Goal: Information Seeking & Learning: Learn about a topic

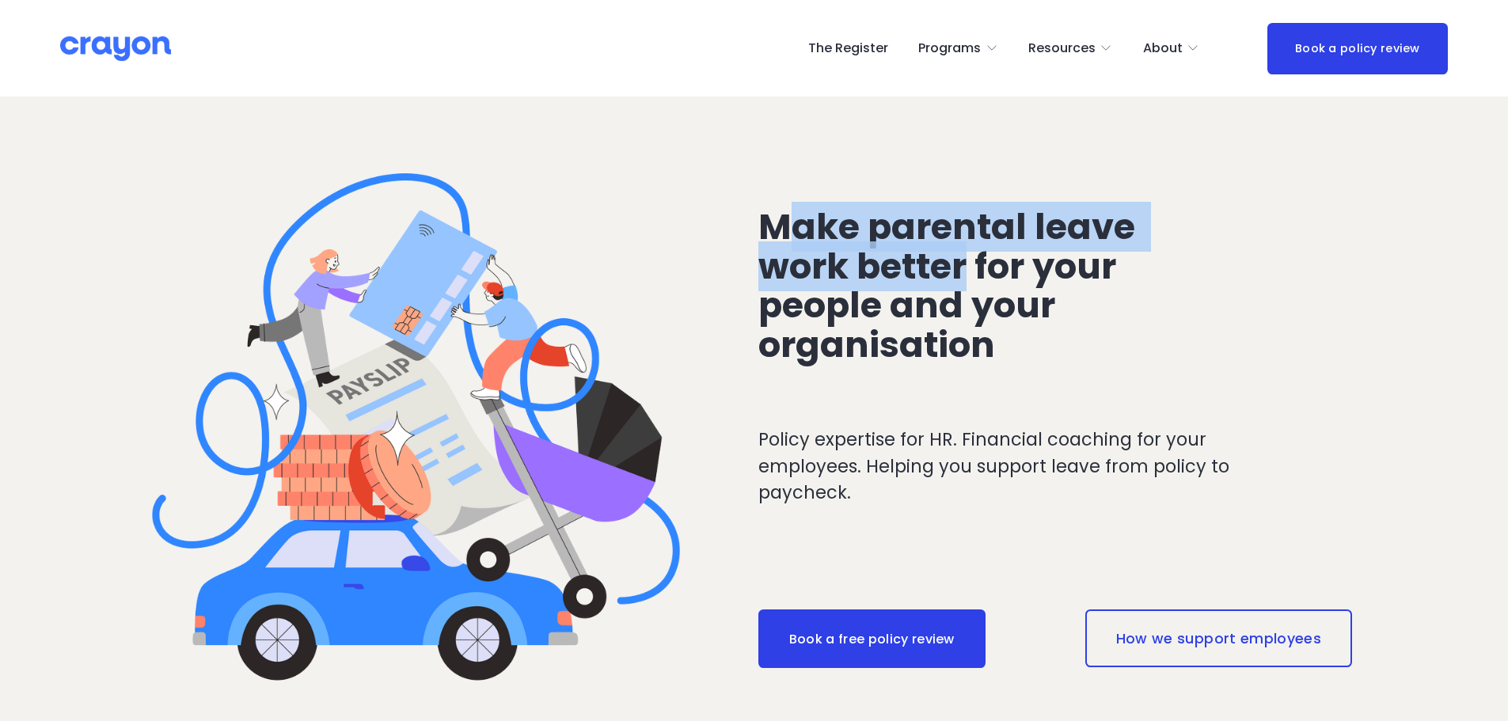
drag, startPoint x: 781, startPoint y: 213, endPoint x: 998, endPoint y: 262, distance: 221.7
click at [998, 262] on span "Make parental leave work better for your people and your organisation" at bounding box center [951, 286] width 385 height 169
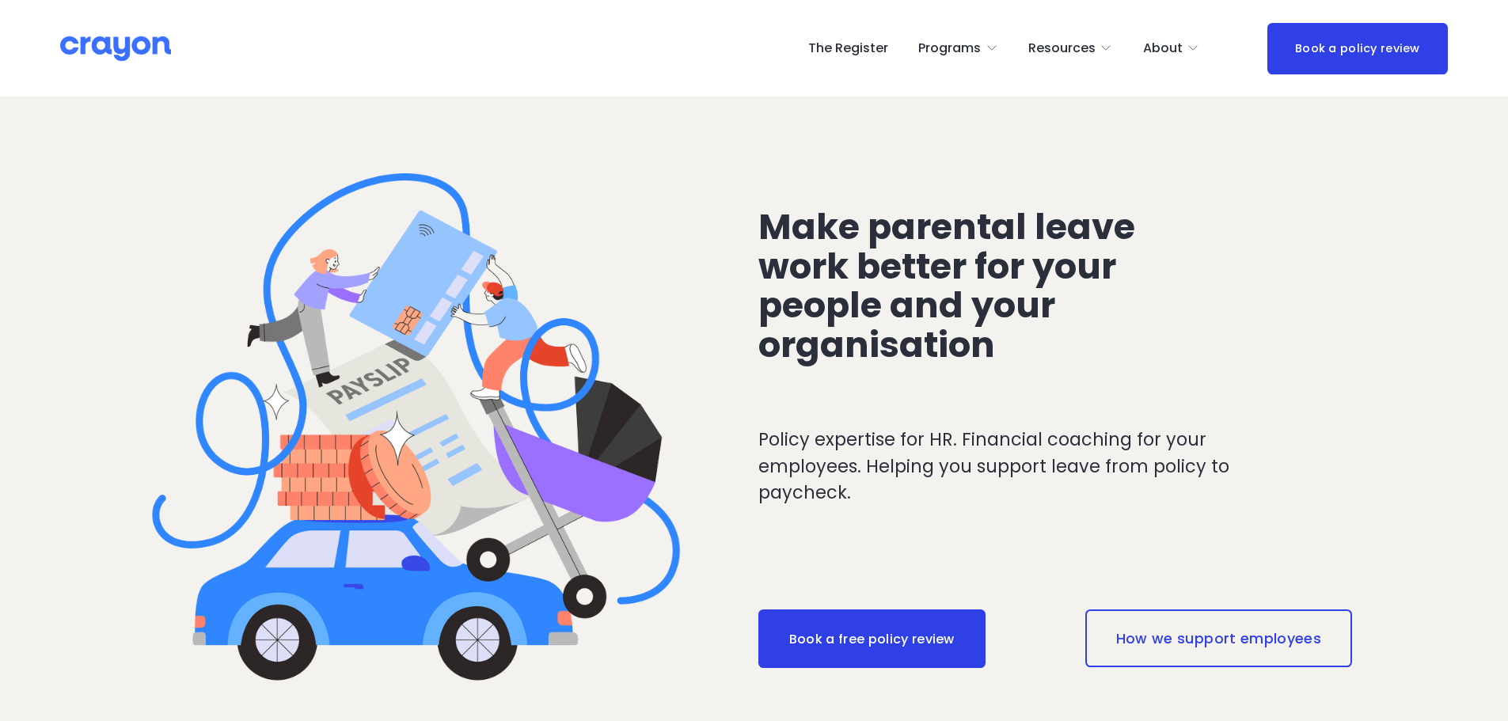
click at [1002, 314] on span "Make parental leave work better for your people and your organisation" at bounding box center [951, 286] width 385 height 169
drag, startPoint x: 1024, startPoint y: 365, endPoint x: 786, endPoint y: 264, distance: 258.3
click at [813, 272] on h2 "Make parental leave work better for your people and your organisation" at bounding box center [972, 286] width 427 height 158
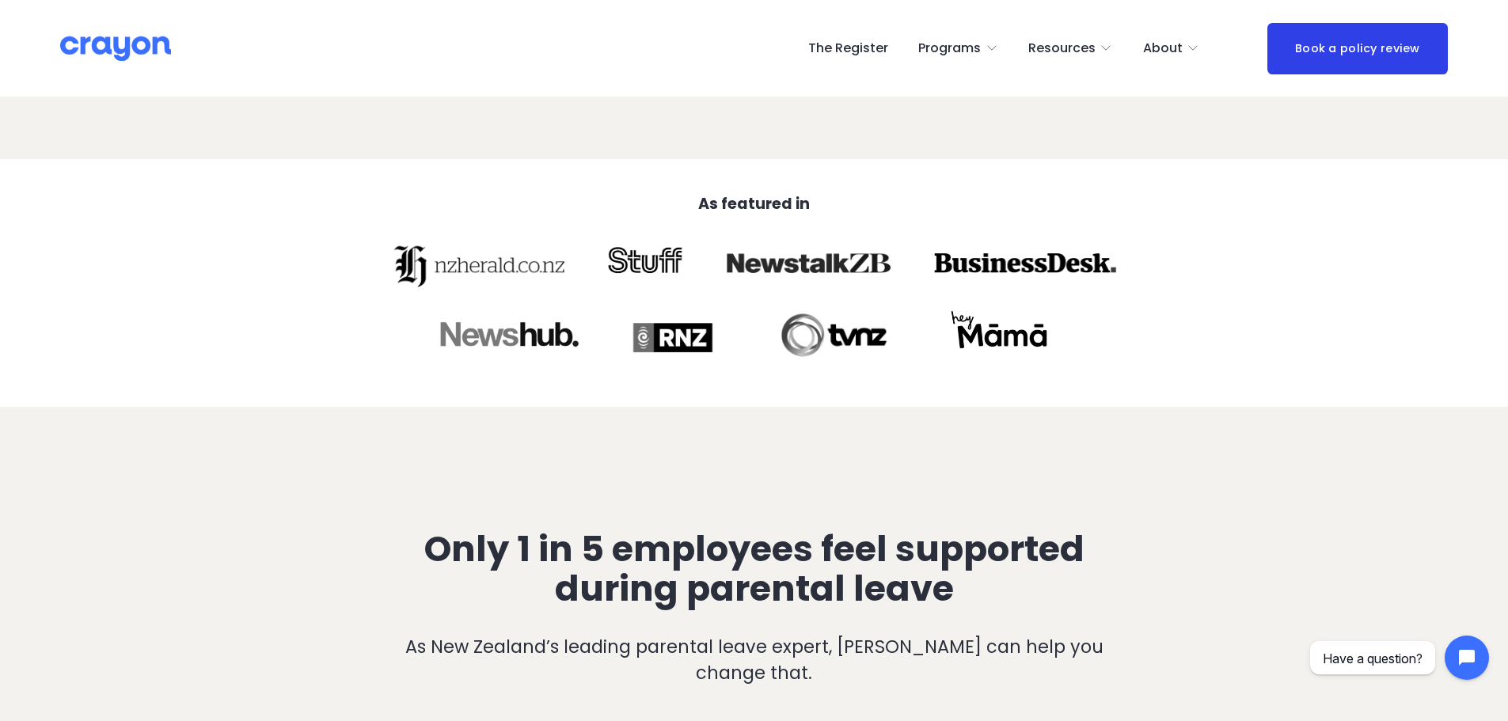
scroll to position [871, 0]
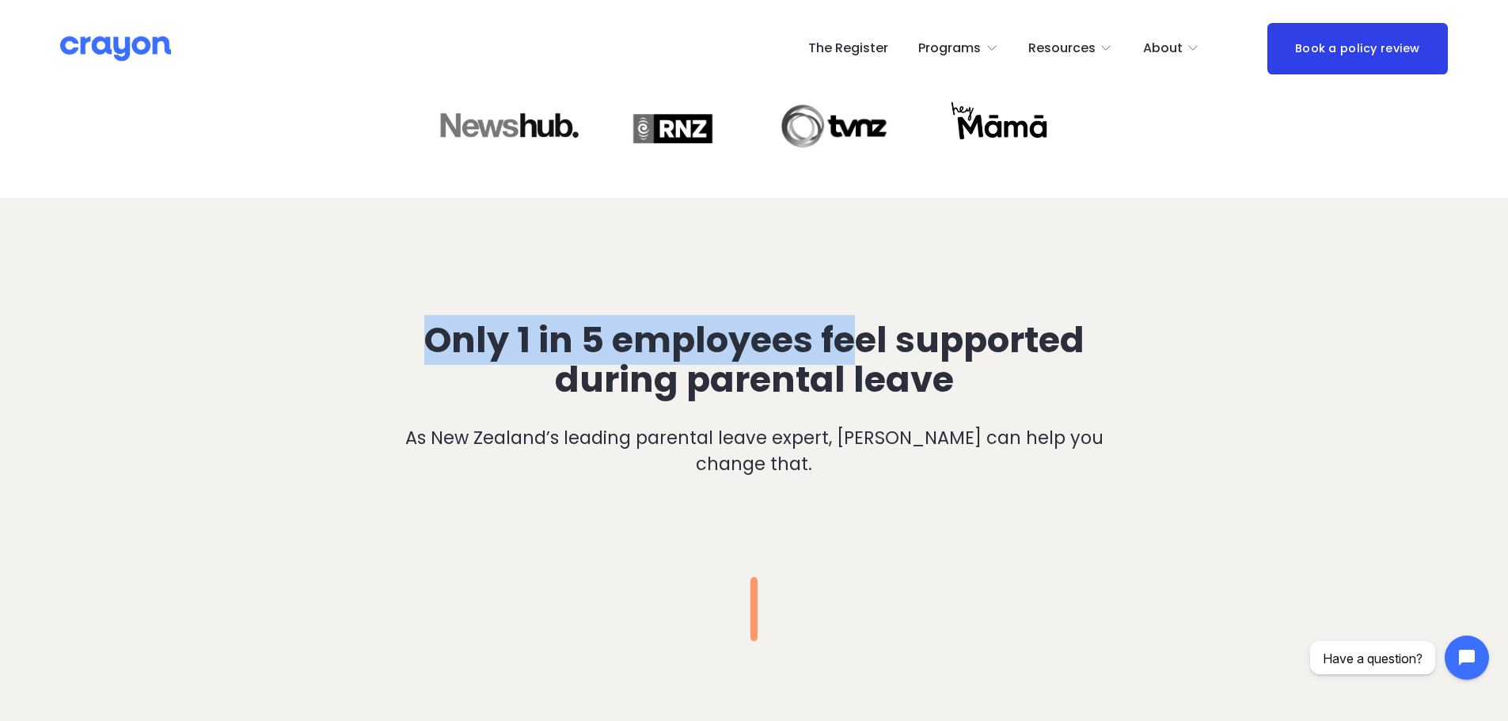
drag, startPoint x: 439, startPoint y: 321, endPoint x: 929, endPoint y: 351, distance: 490.2
click at [873, 350] on span "Only 1 in 5 employees feel supported during parental leave" at bounding box center [758, 359] width 668 height 89
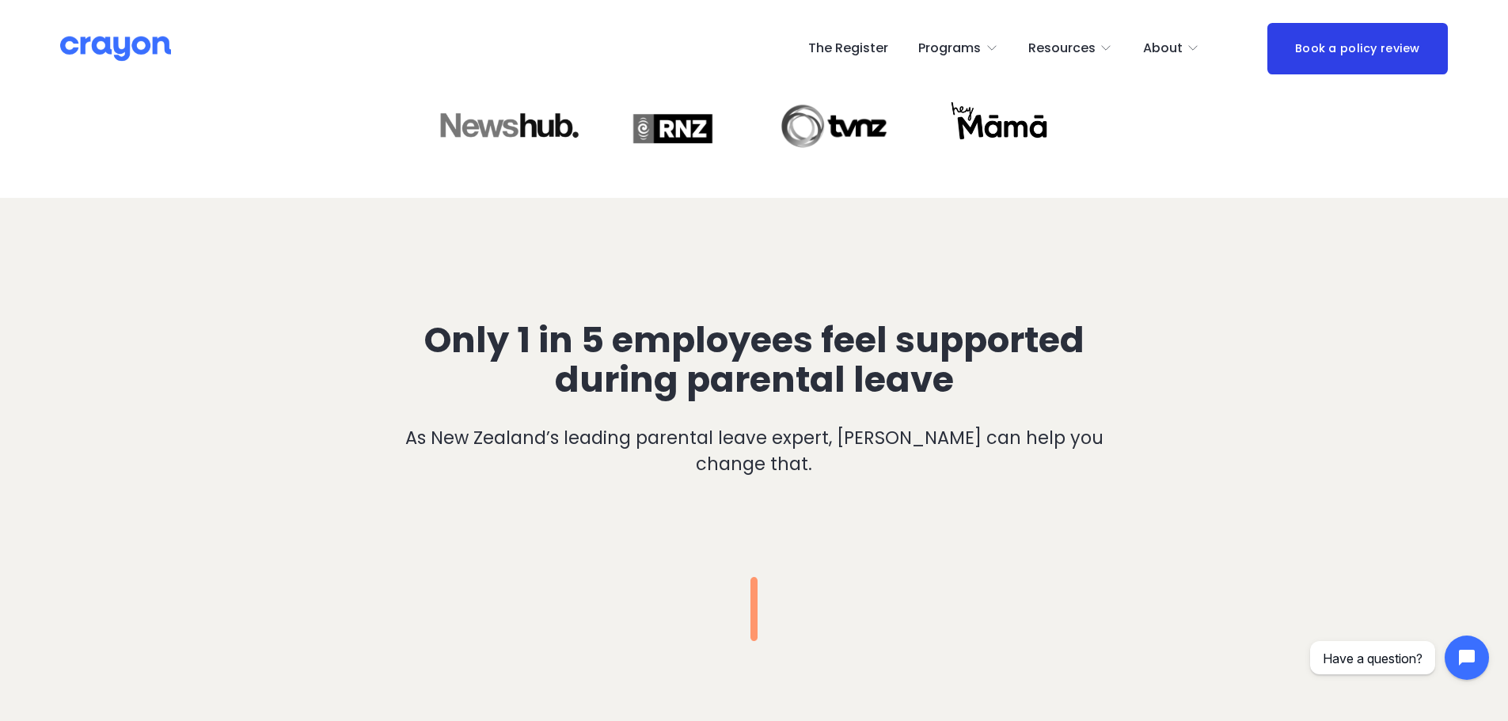
click at [930, 352] on span "Only 1 in 5 employees feel supported during parental leave" at bounding box center [758, 359] width 668 height 89
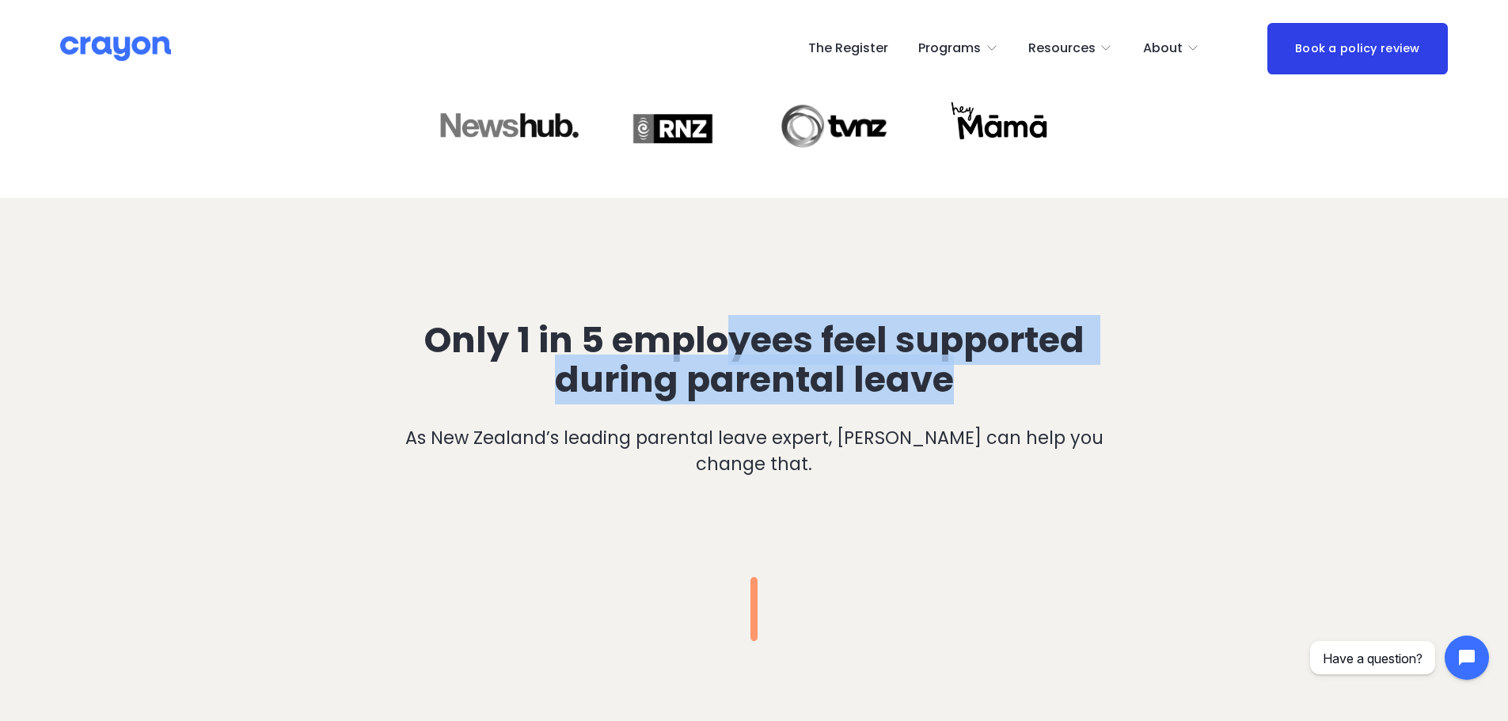
drag, startPoint x: 770, startPoint y: 355, endPoint x: 645, endPoint y: 333, distance: 127.7
click at [692, 348] on h2 "Only 1 in 5 employees feel supported during parental leave" at bounding box center [755, 360] width 754 height 79
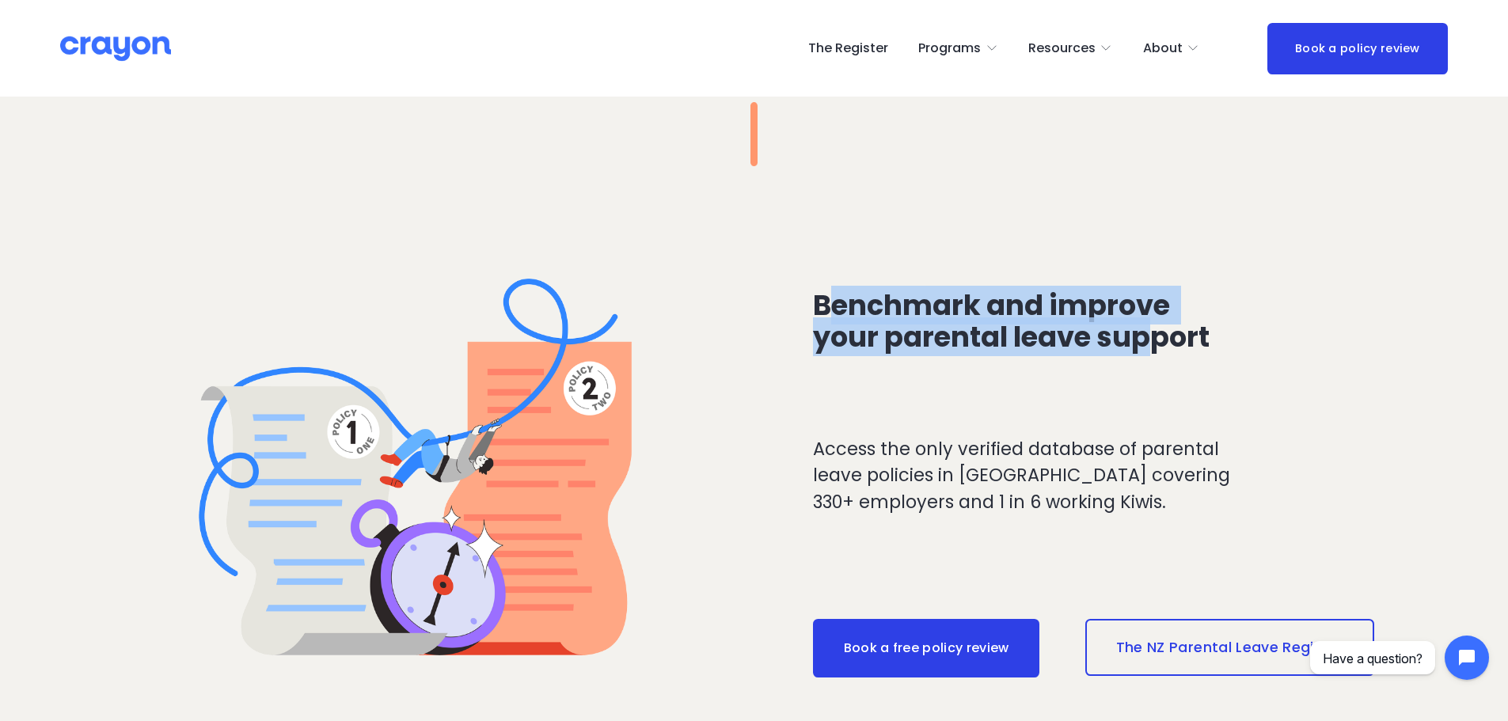
drag, startPoint x: 829, startPoint y: 314, endPoint x: 1231, endPoint y: 424, distance: 417.2
click at [1176, 400] on div "Benchmark and improve your parental leave support" at bounding box center [1026, 359] width 427 height 138
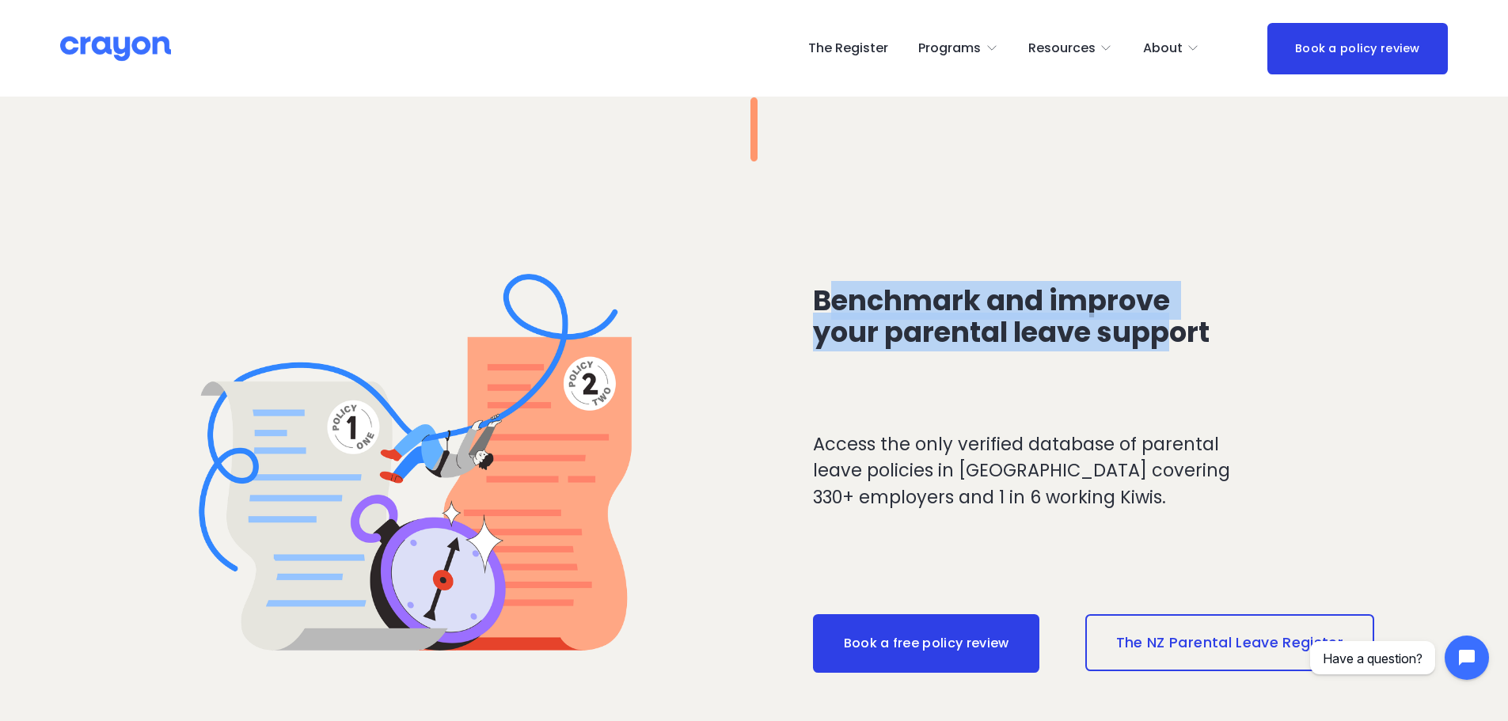
scroll to position [1742, 0]
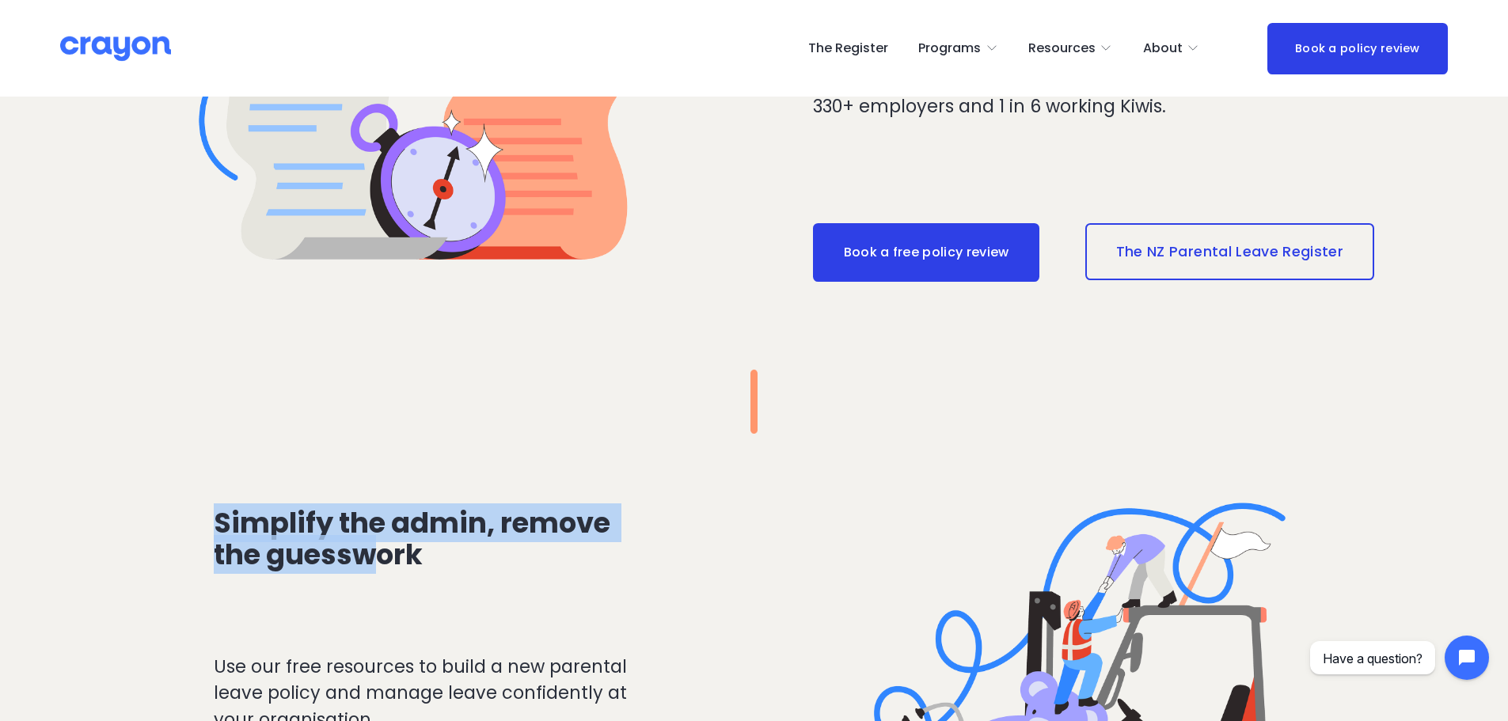
click at [417, 562] on div "Simplify the admin, remove the guesswork Use our free resources to build a new …" at bounding box center [754, 722] width 1508 height 577
click at [492, 557] on h3 "Simplify the admin, remove the guesswork" at bounding box center [427, 539] width 427 height 63
click at [497, 558] on h3 "Simplify the admin, remove the guesswork" at bounding box center [427, 539] width 427 height 63
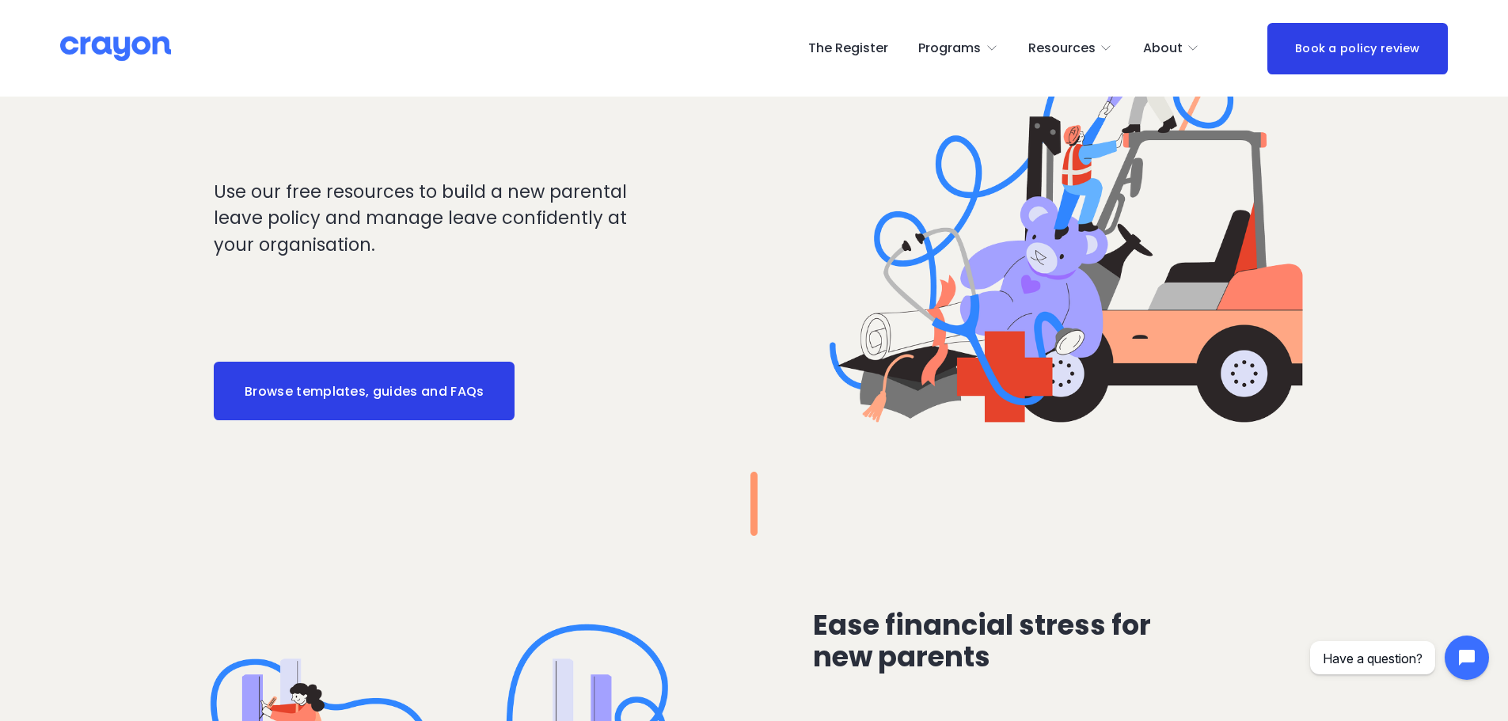
scroll to position [2534, 0]
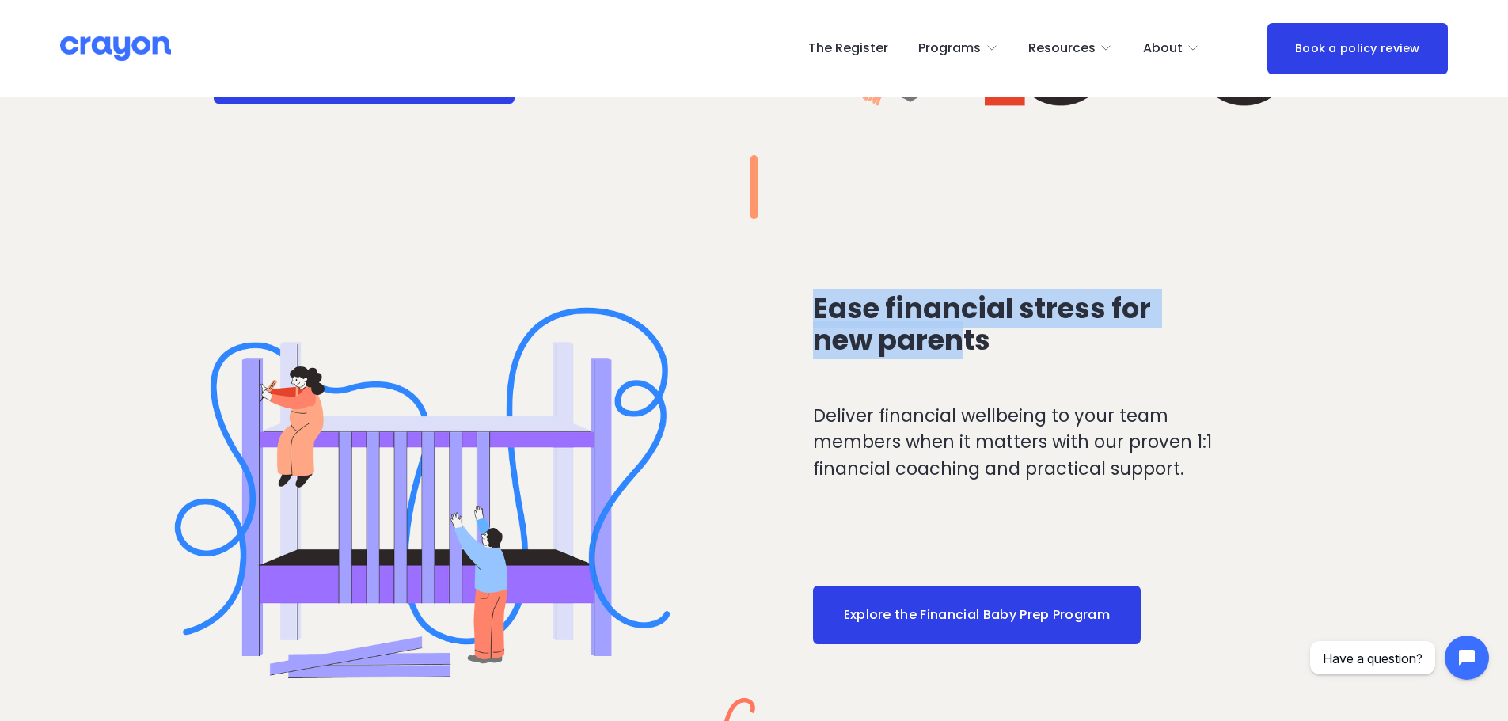
click at [980, 368] on div "Ease financial stress for new parents Deliver financial wellbeing to your team …" at bounding box center [754, 526] width 1508 height 614
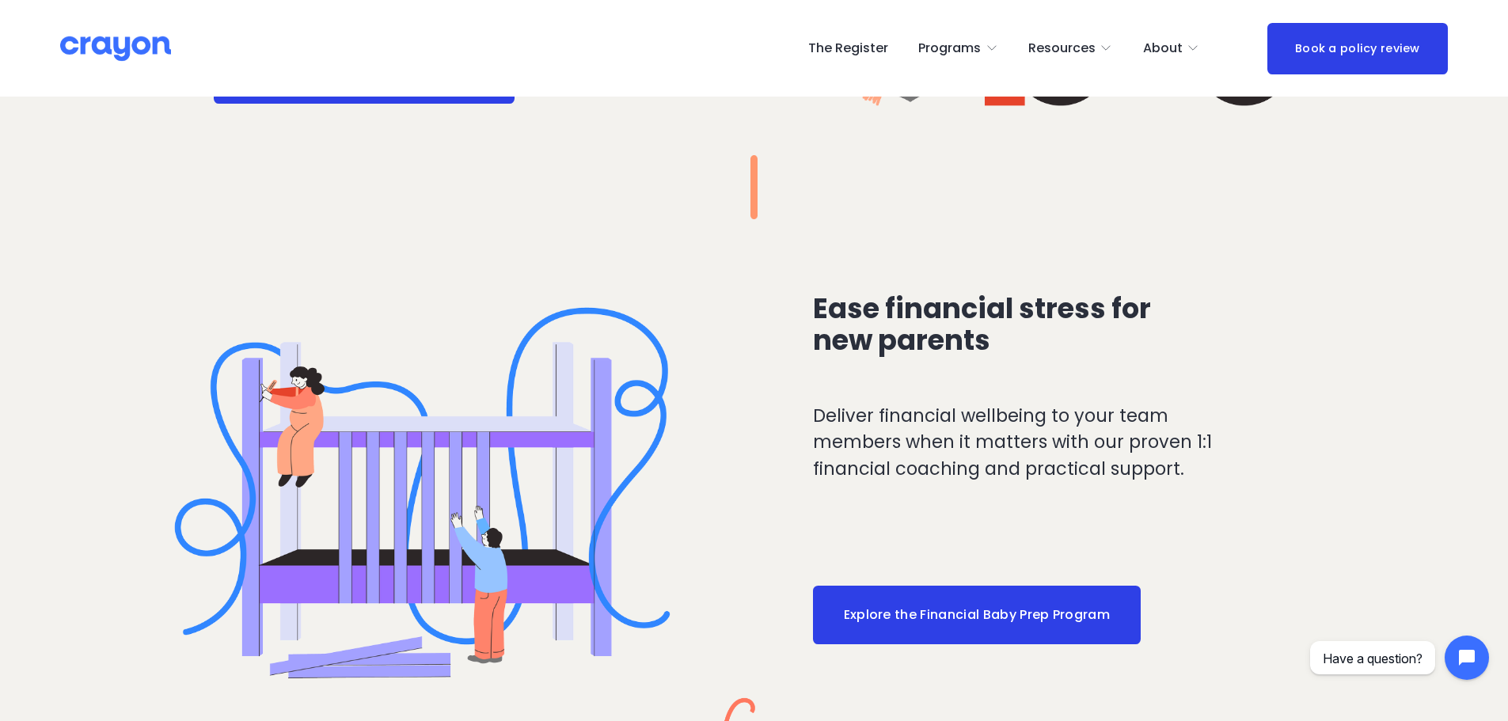
click at [1134, 416] on p "Deliver financial wellbeing to your team members when it matters with our prove…" at bounding box center [1026, 443] width 427 height 80
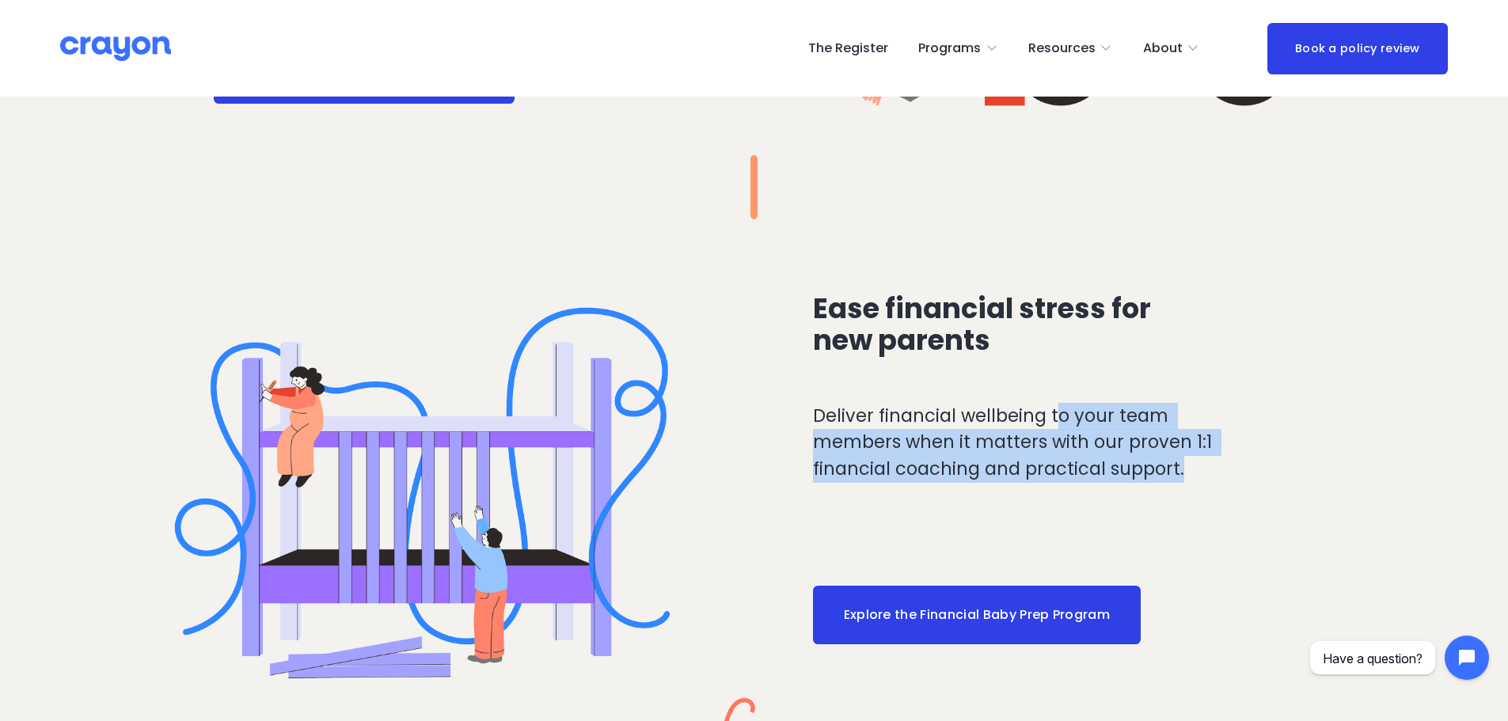
drag, startPoint x: 1208, startPoint y: 466, endPoint x: 917, endPoint y: 389, distance: 301.3
click at [934, 398] on div "Ease financial stress for new parents Deliver financial wellbeing to your team …" at bounding box center [754, 526] width 1508 height 614
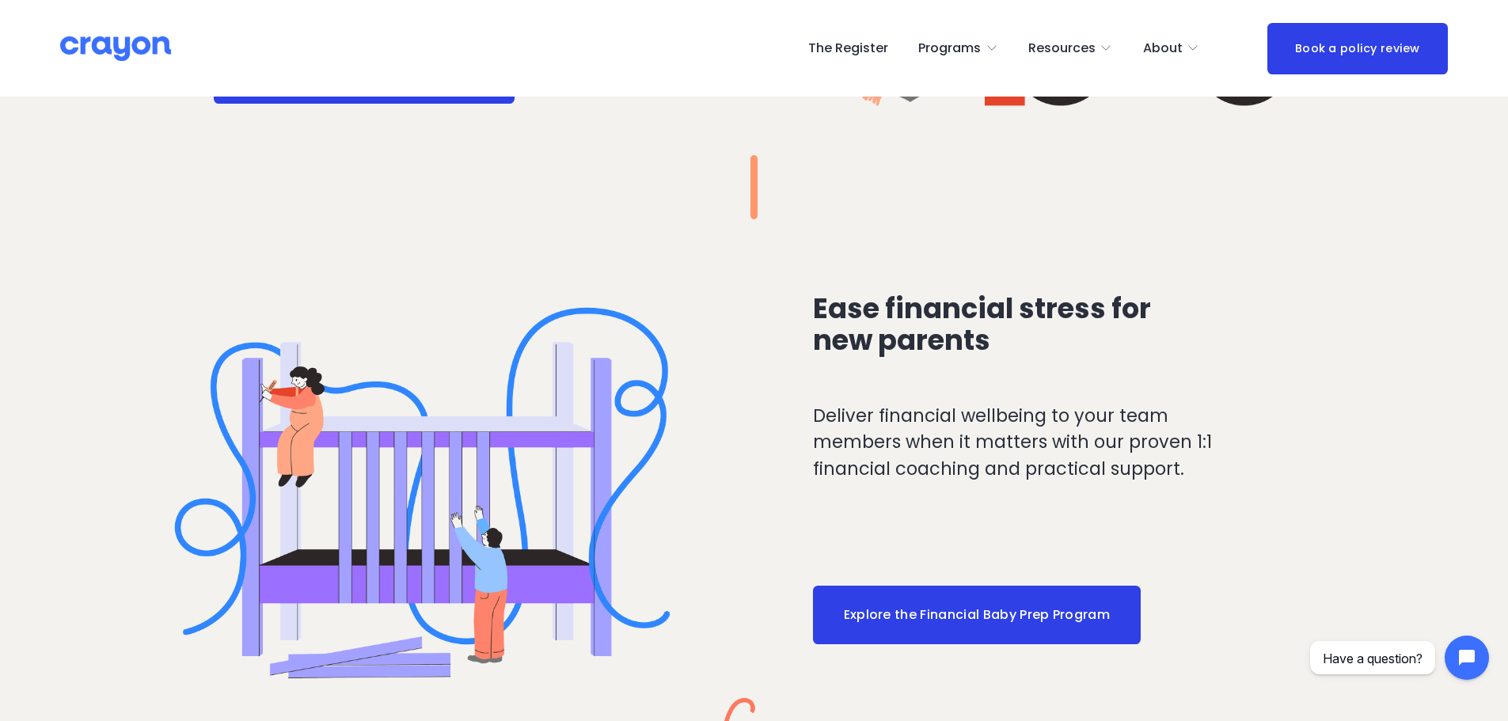
click at [911, 387] on div "Ease financial stress for new parents" at bounding box center [1026, 343] width 427 height 101
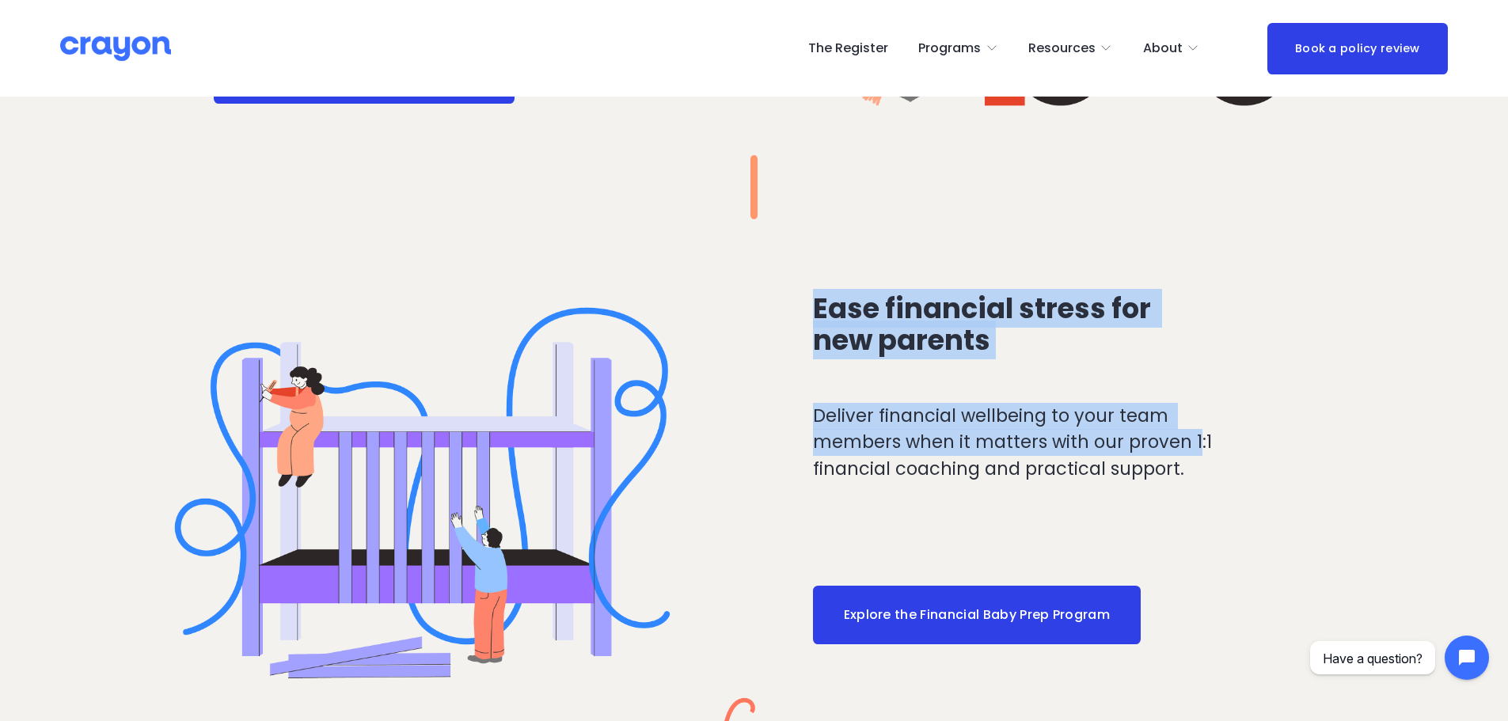
drag, startPoint x: 911, startPoint y: 335, endPoint x: 1196, endPoint y: 455, distance: 309.4
click at [1194, 452] on div "Ease financial stress for new parents Deliver financial wellbeing to your team …" at bounding box center [754, 526] width 1508 height 614
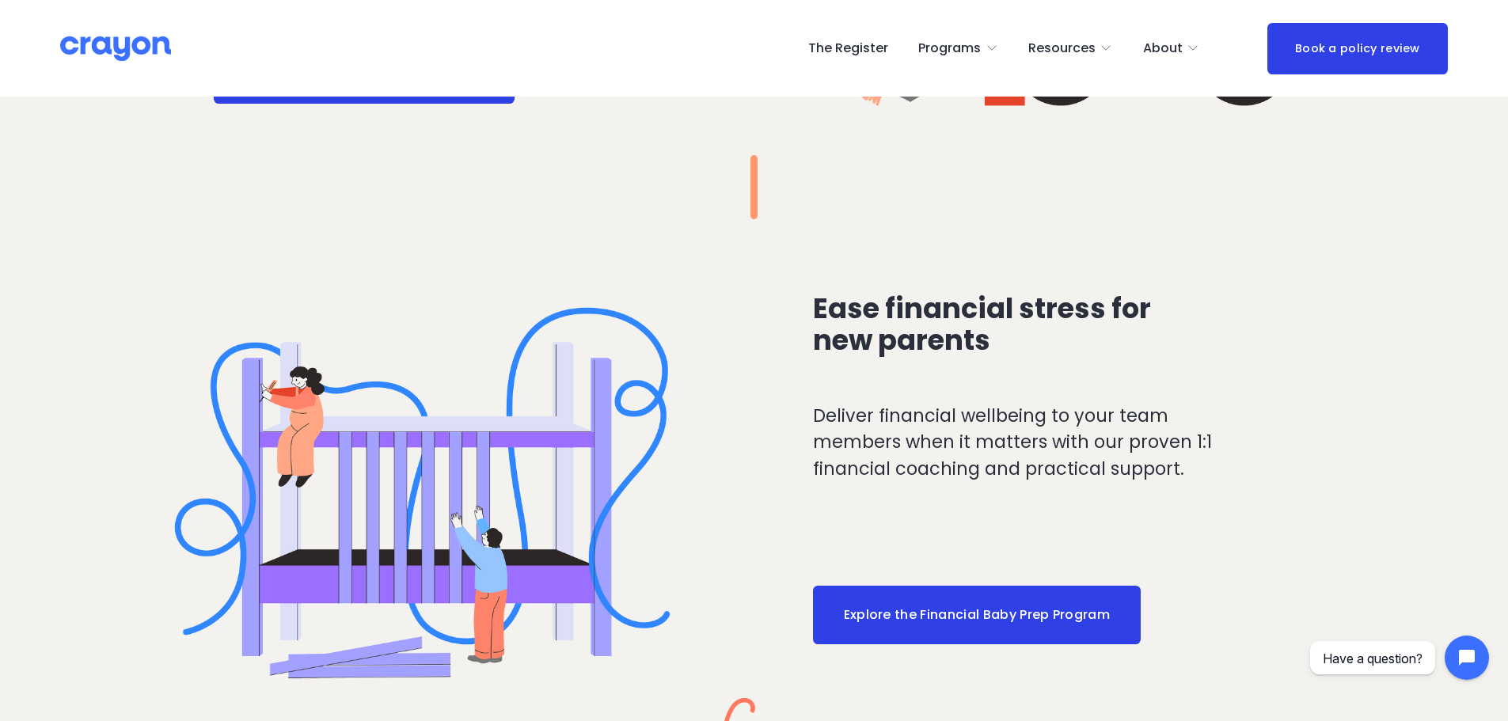
click at [1193, 481] on p "Deliver financial wellbeing to your team members when it matters with our prove…" at bounding box center [1026, 443] width 427 height 80
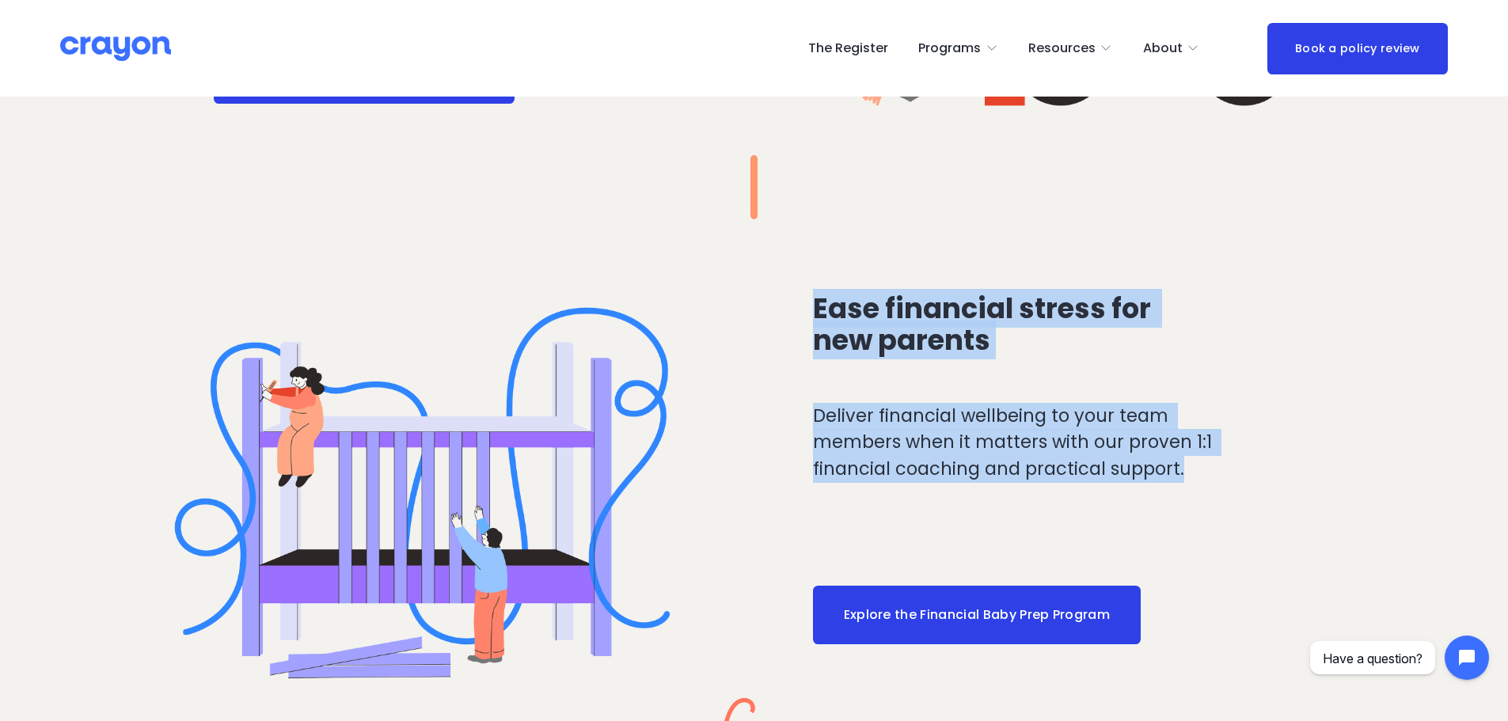
drag, startPoint x: 1211, startPoint y: 472, endPoint x: 816, endPoint y: 320, distance: 422.6
click at [816, 320] on div "Ease financial stress for new parents Deliver financial wellbeing to your team …" at bounding box center [754, 526] width 1508 height 614
click at [816, 320] on span "Ease financial stress for new parents" at bounding box center [985, 324] width 344 height 70
drag, startPoint x: 820, startPoint y: 308, endPoint x: 1219, endPoint y: 462, distance: 427.9
click at [1219, 462] on div "Ease financial stress for new parents Deliver financial wellbeing to your team …" at bounding box center [754, 526] width 1508 height 614
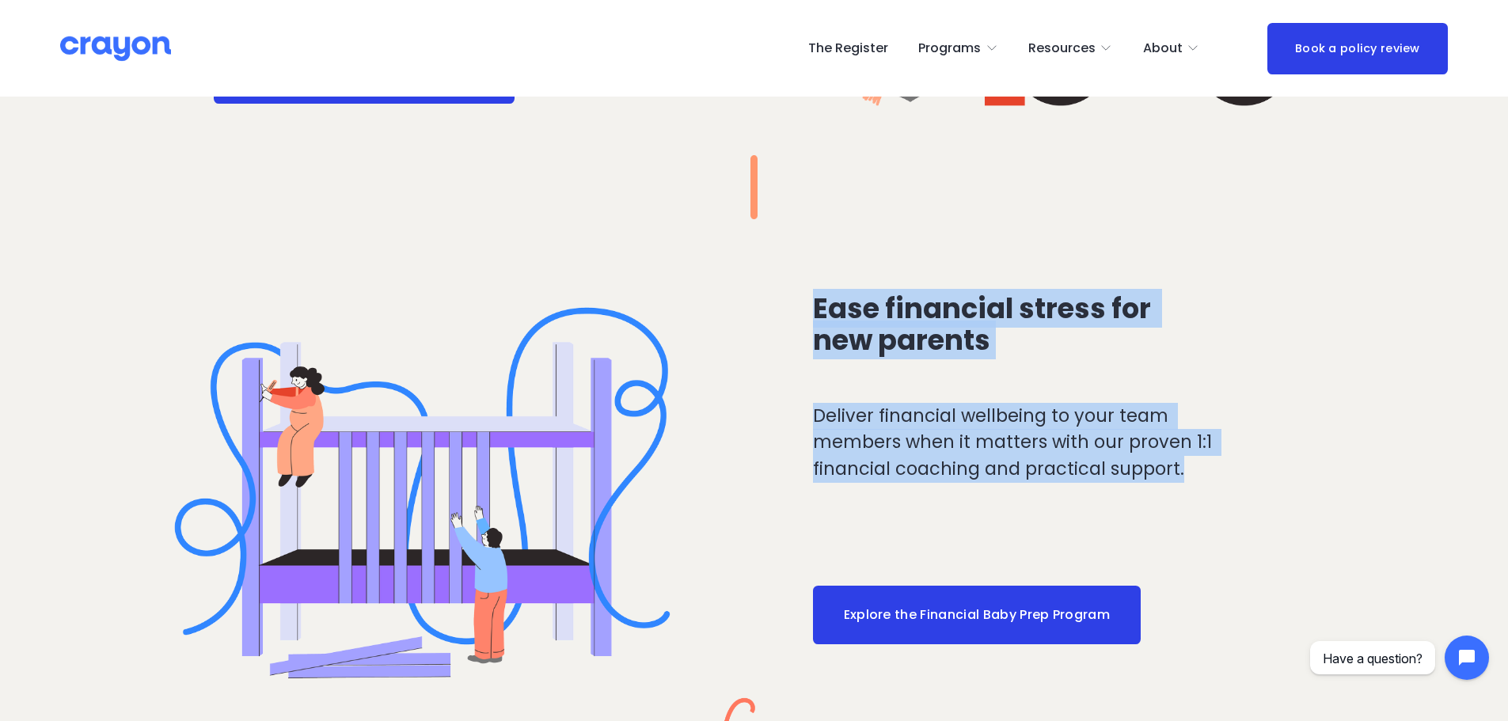
click at [1219, 462] on p "Deliver financial wellbeing to your team members when it matters with our prove…" at bounding box center [1026, 443] width 427 height 80
click at [1220, 461] on p "Deliver financial wellbeing to your team members when it matters with our prove…" at bounding box center [1026, 443] width 427 height 80
click at [1178, 484] on div "Deliver financial wellbeing to your team members when it matters with our prove…" at bounding box center [1026, 472] width 427 height 138
click at [1200, 473] on p "Deliver financial wellbeing to your team members when it matters with our prove…" at bounding box center [1026, 443] width 427 height 80
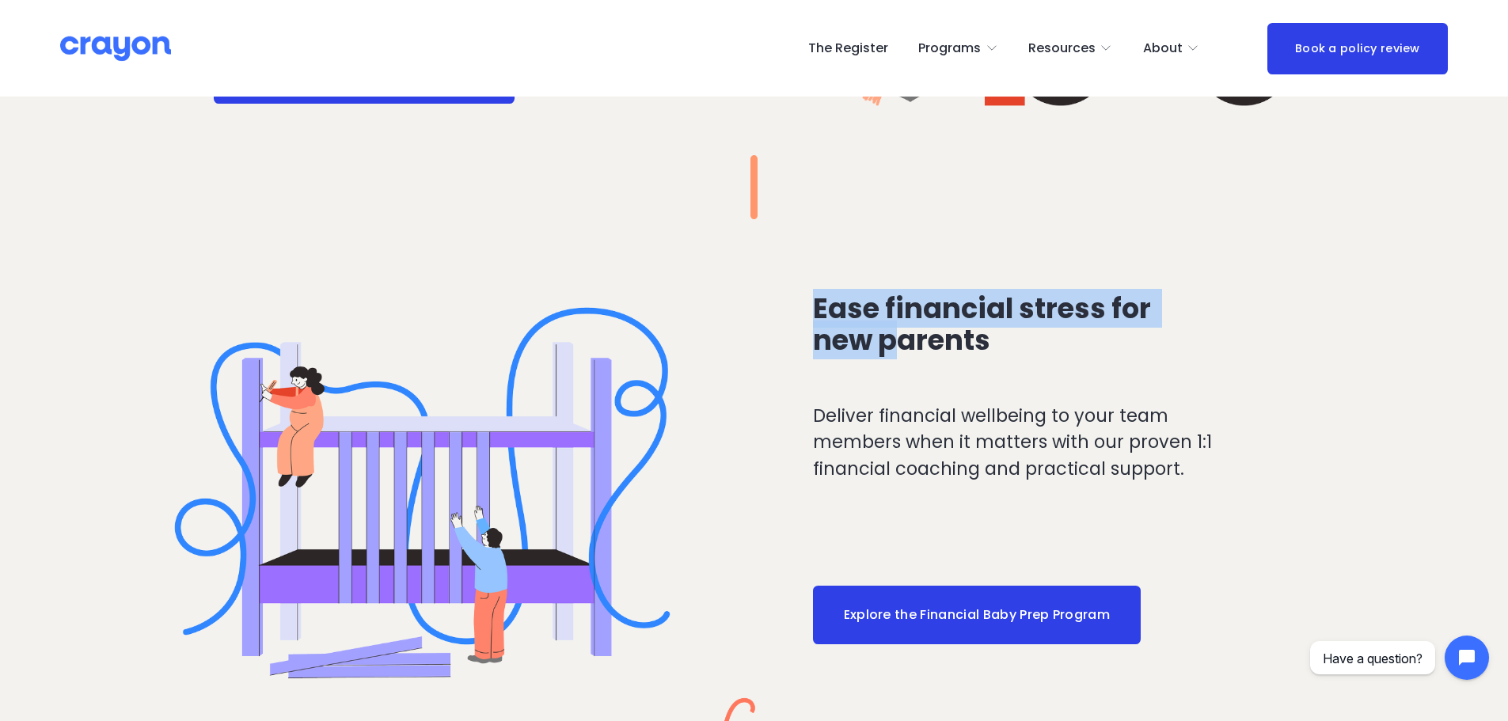
drag, startPoint x: 859, startPoint y: 336, endPoint x: 954, endPoint y: 356, distance: 97.1
click at [943, 355] on div "Ease financial stress for new parents Deliver financial wellbeing to your team …" at bounding box center [754, 526] width 1508 height 614
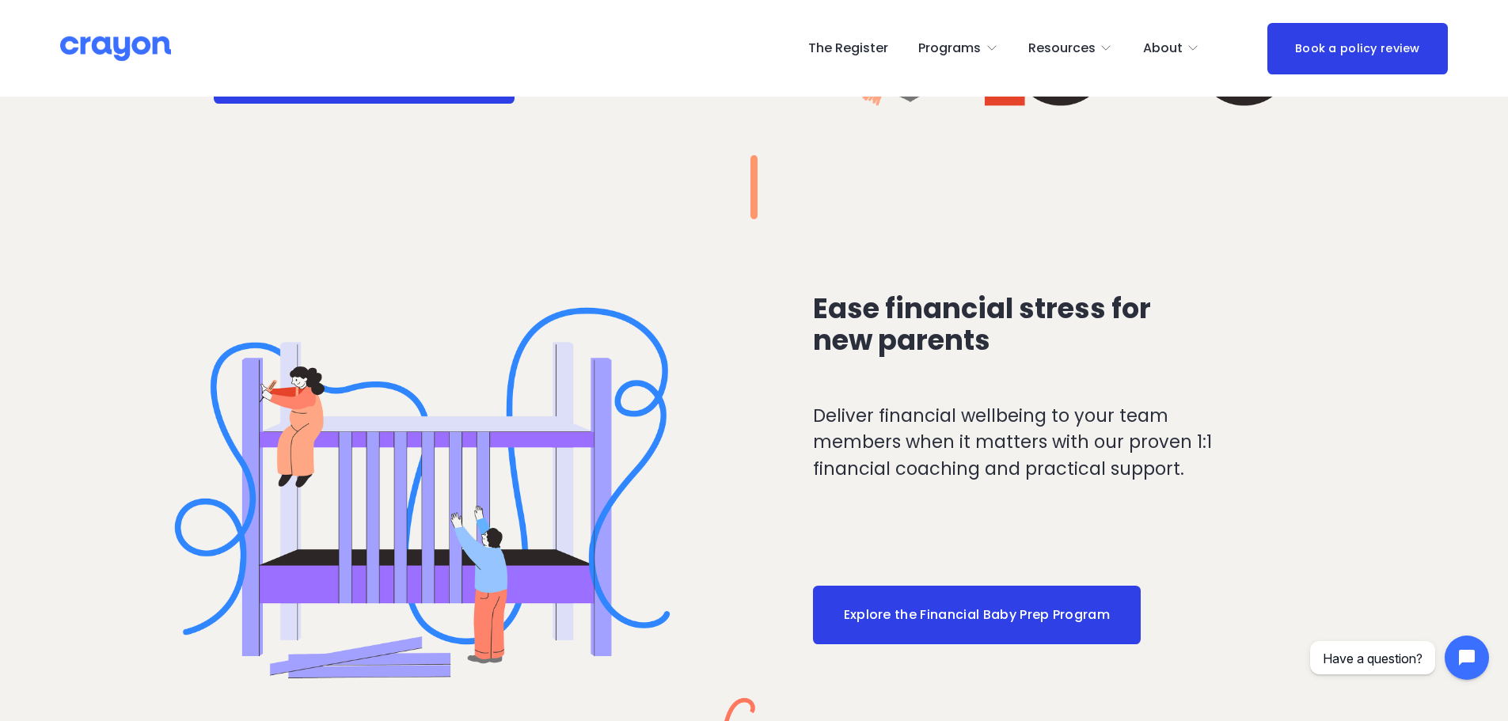
click at [978, 368] on div "Ease financial stress for new parents" at bounding box center [1026, 343] width 427 height 101
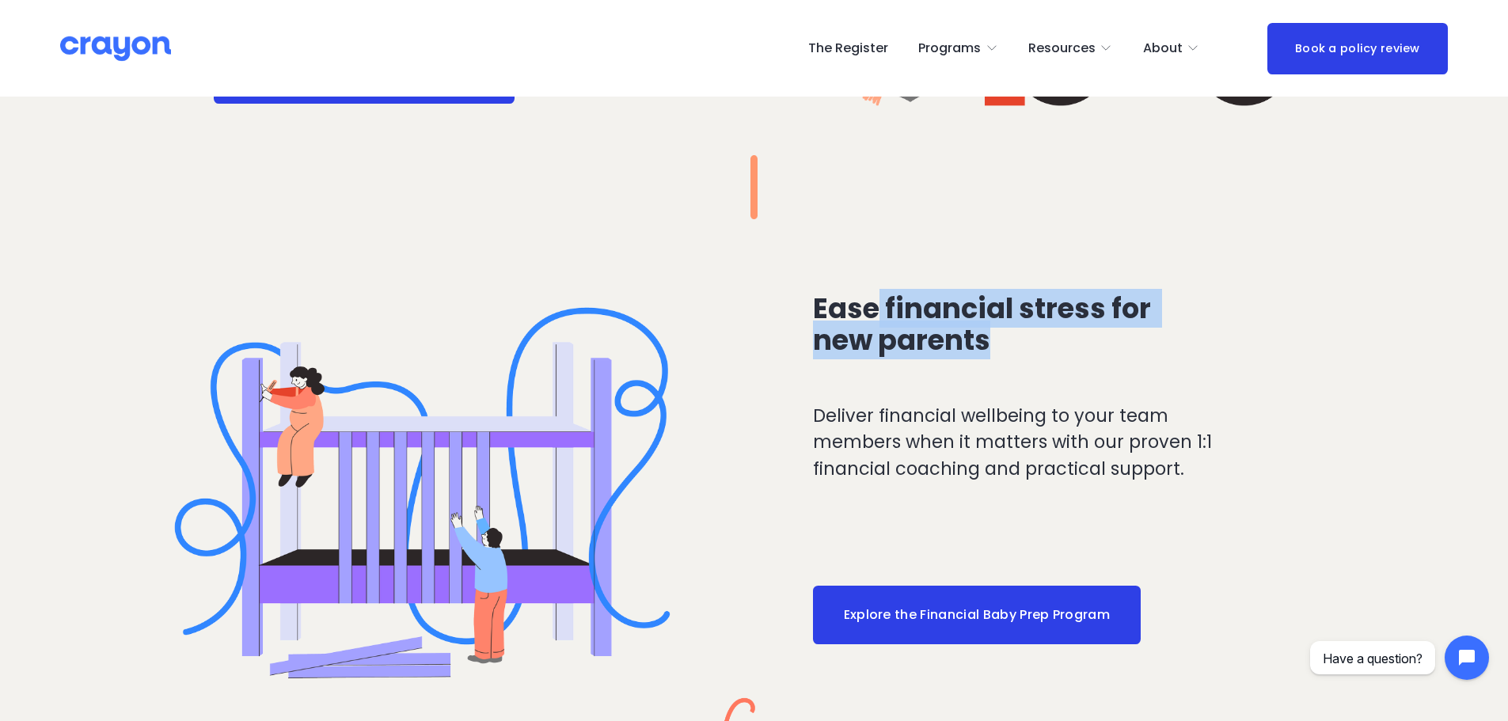
drag, startPoint x: 988, startPoint y: 327, endPoint x: 767, endPoint y: 287, distance: 224.4
click at [799, 298] on div "Ease financial stress for new parents Deliver financial wellbeing to your team …" at bounding box center [754, 526] width 1508 height 614
click at [895, 391] on div "Ease financial stress for new parents" at bounding box center [1026, 343] width 427 height 101
click at [1004, 356] on h3 "Ease financial stress for new parents" at bounding box center [1026, 324] width 427 height 63
